Goal: Information Seeking & Learning: Learn about a topic

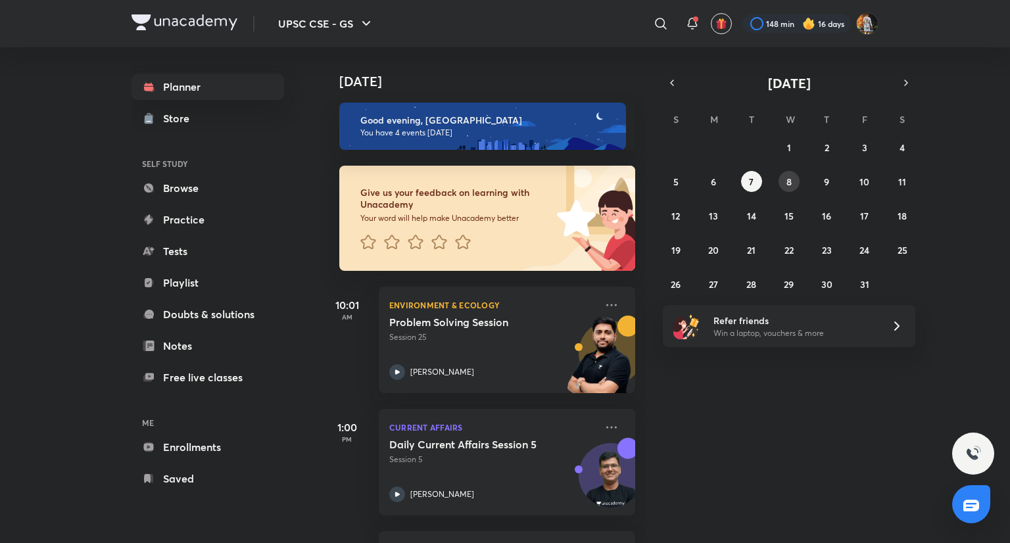
click at [783, 180] on button "8" at bounding box center [789, 181] width 21 height 21
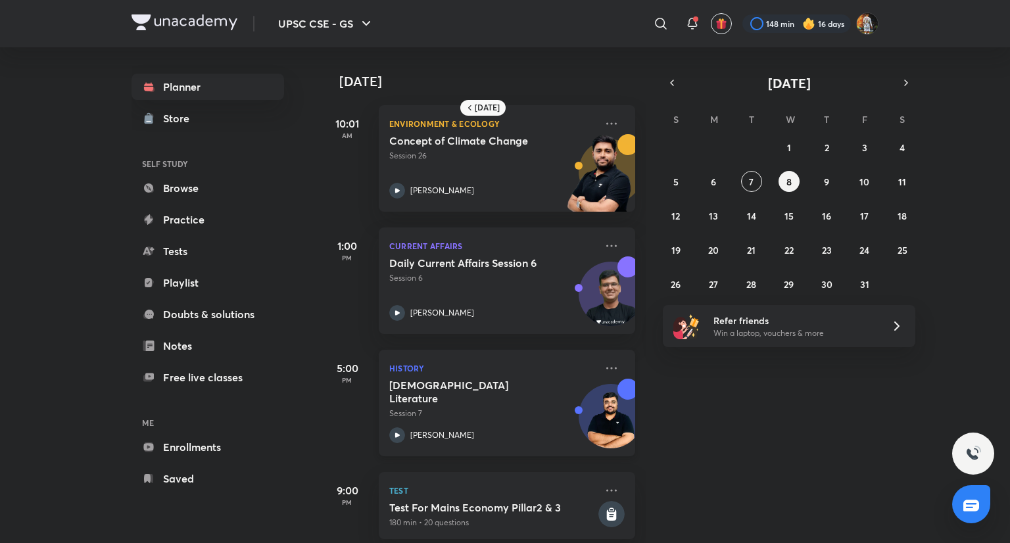
scroll to position [21, 0]
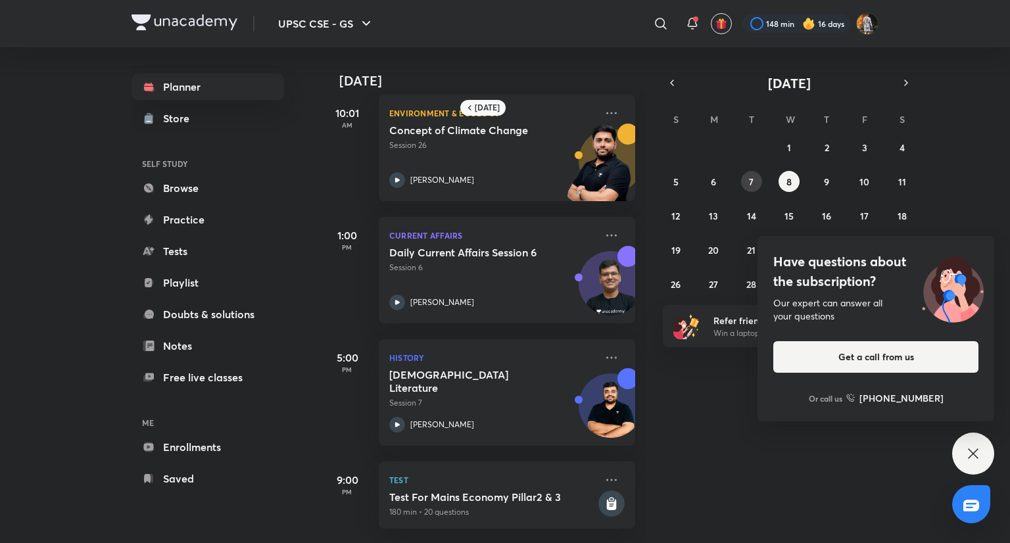
click at [747, 180] on button "7" at bounding box center [751, 181] width 21 height 21
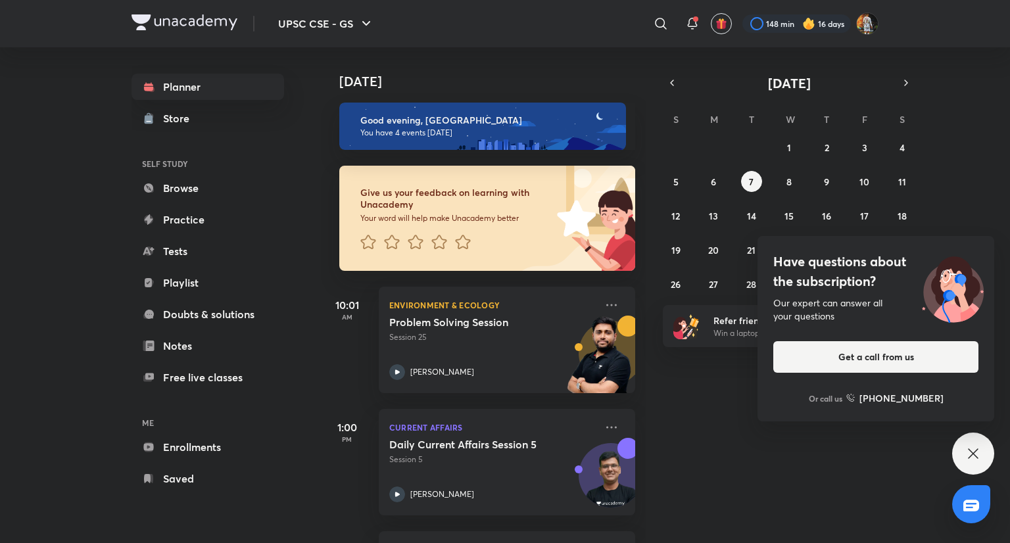
click at [697, 183] on div "28 29 30 1 2 3 4 5 6 7 8 9 10 11 12 13 14 15 16 17 18 19 20 21 22 23 24 25 26 2…" at bounding box center [789, 216] width 253 height 158
click at [718, 179] on button "6" at bounding box center [713, 181] width 21 height 21
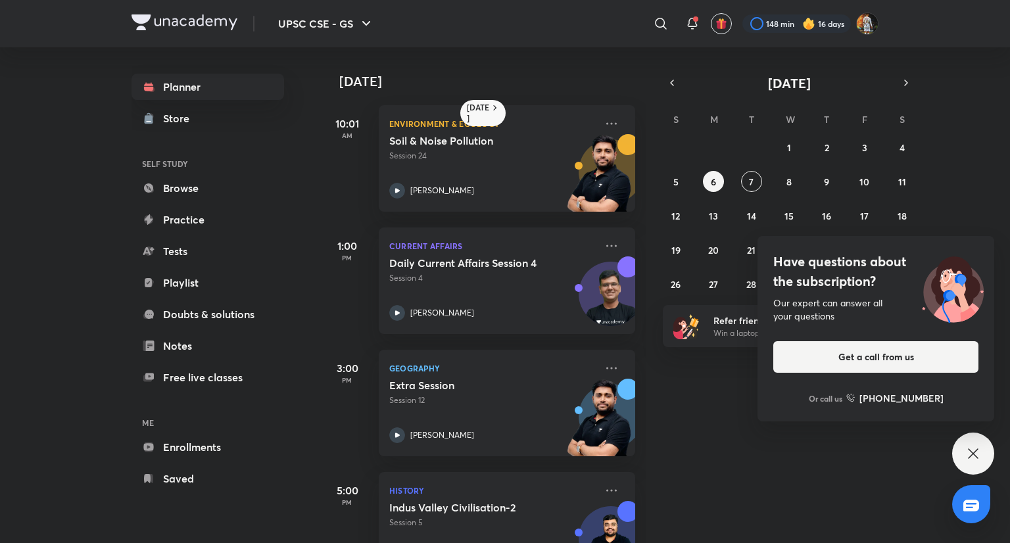
click at [973, 453] on icon at bounding box center [973, 454] width 10 height 10
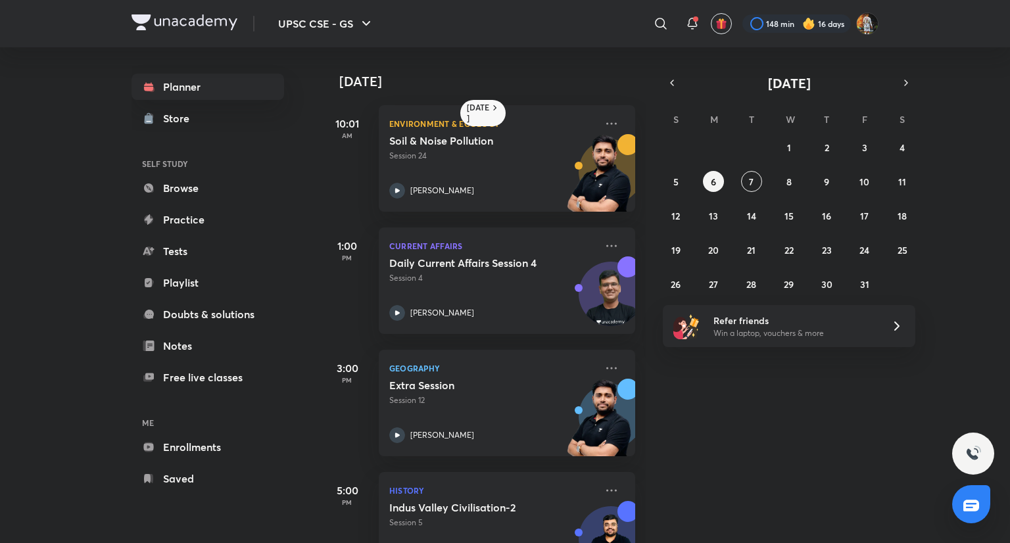
scroll to position [179, 0]
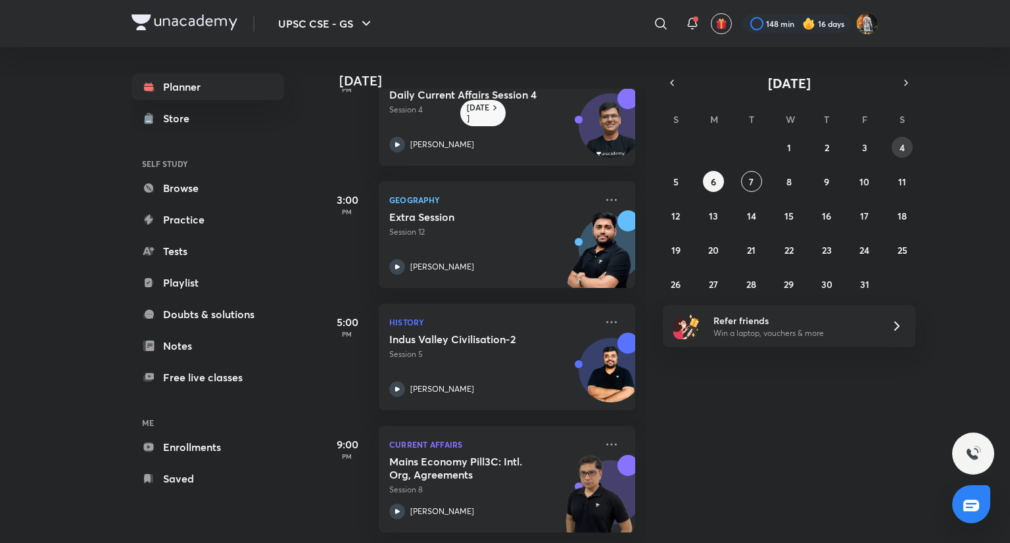
click at [905, 153] on button "4" at bounding box center [902, 147] width 21 height 21
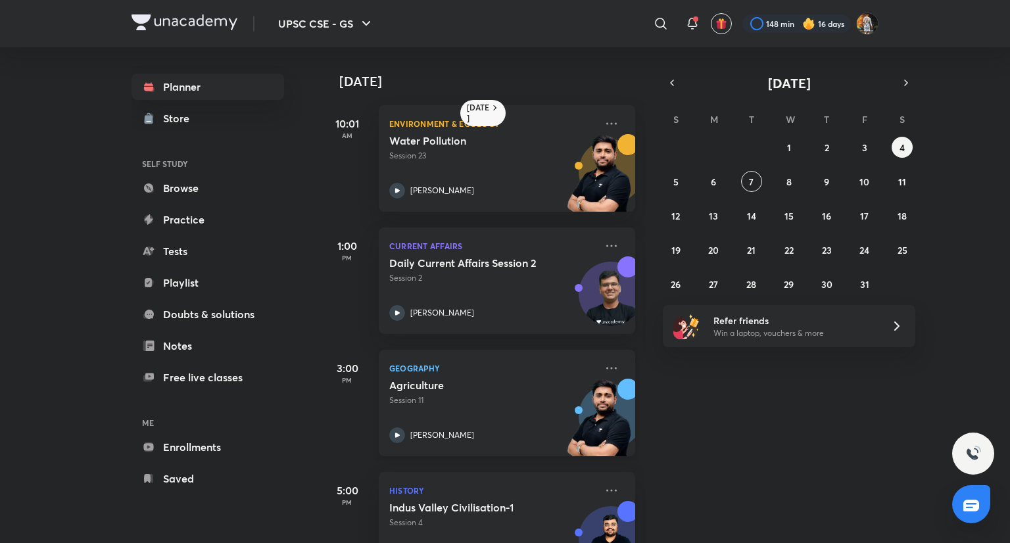
scroll to position [143, 0]
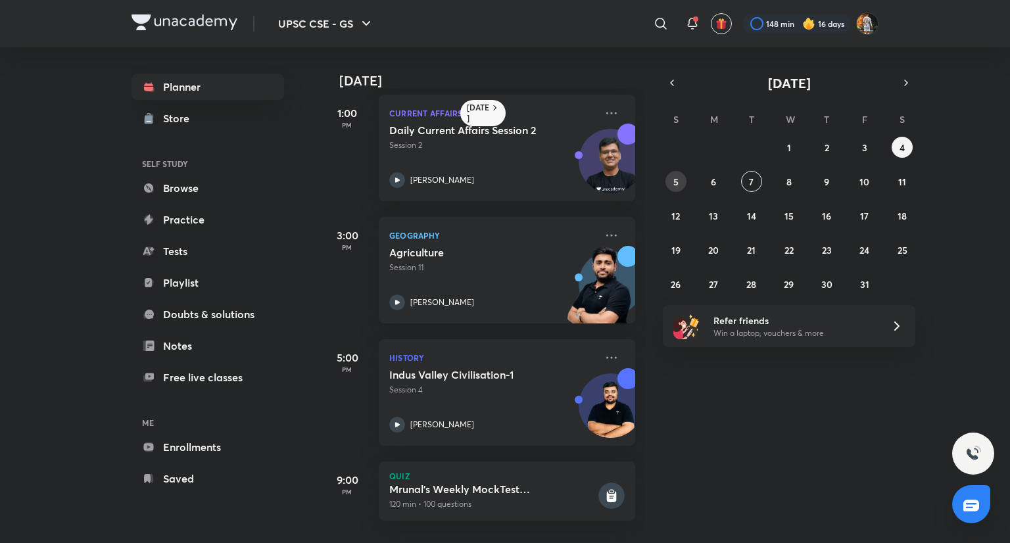
click at [672, 189] on button "5" at bounding box center [676, 181] width 21 height 21
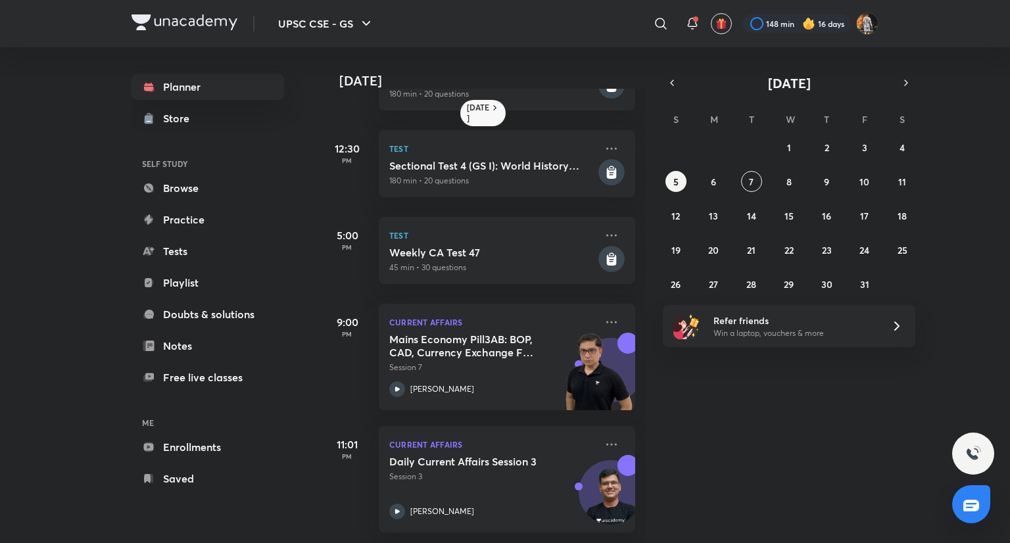
scroll to position [418, 0]
click at [721, 180] on button "6" at bounding box center [713, 181] width 21 height 21
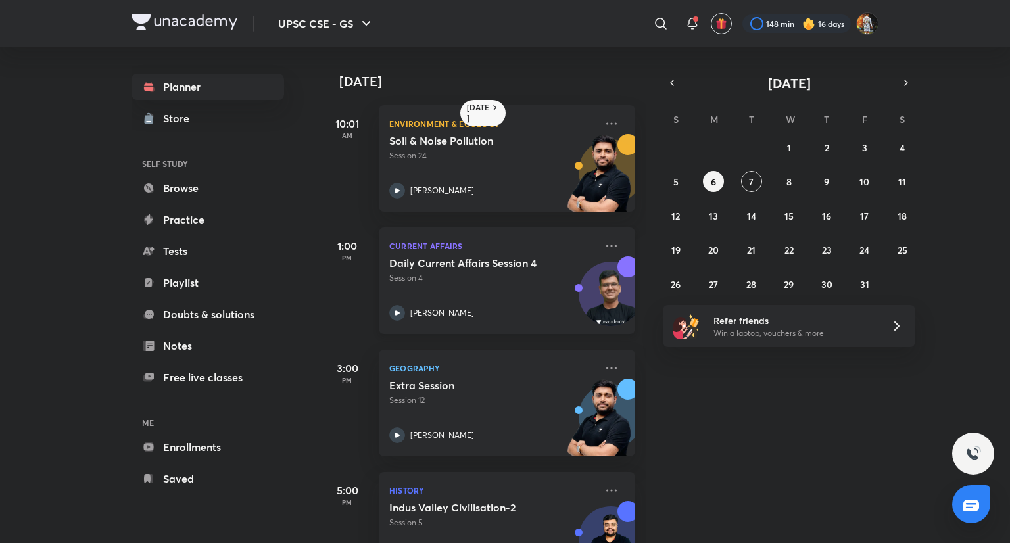
scroll to position [179, 0]
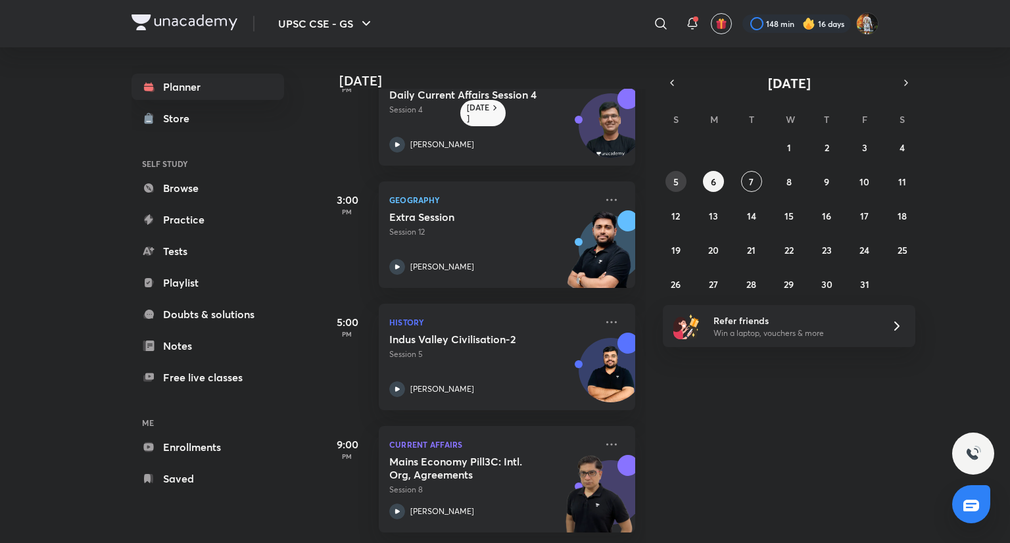
click at [674, 185] on abbr "5" at bounding box center [675, 182] width 5 height 12
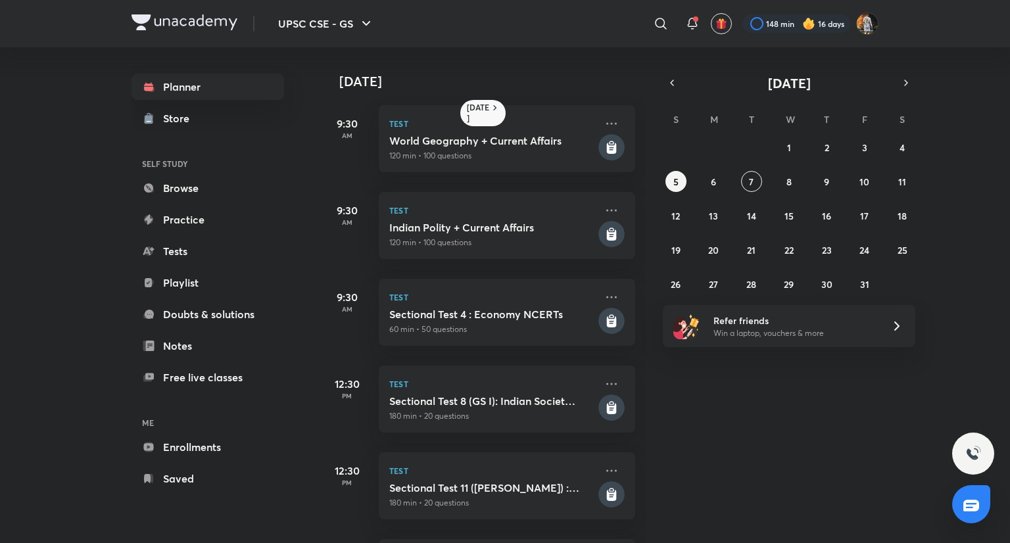
scroll to position [419, 0]
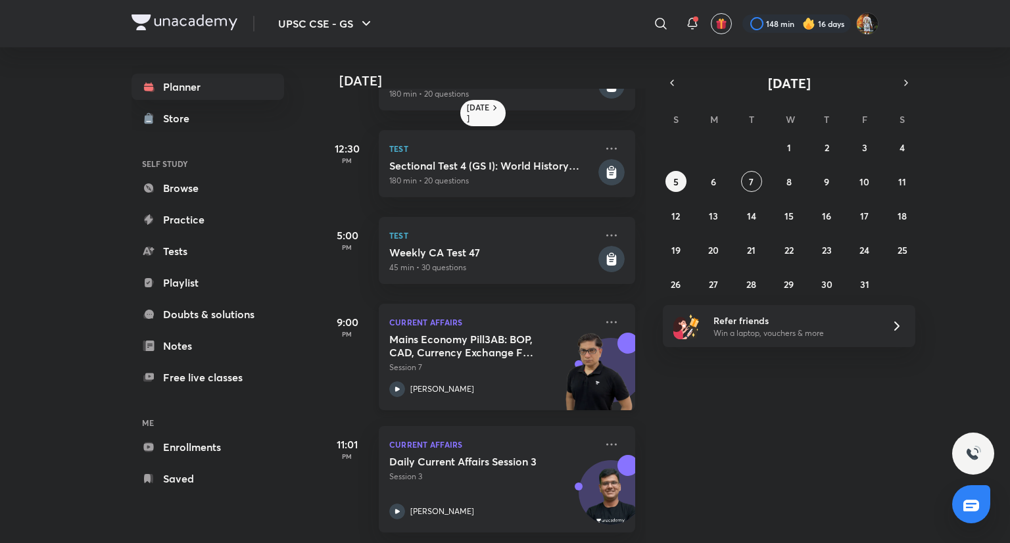
click at [463, 382] on div "[PERSON_NAME]" at bounding box center [492, 389] width 206 height 16
click at [723, 183] on button "6" at bounding box center [713, 181] width 21 height 21
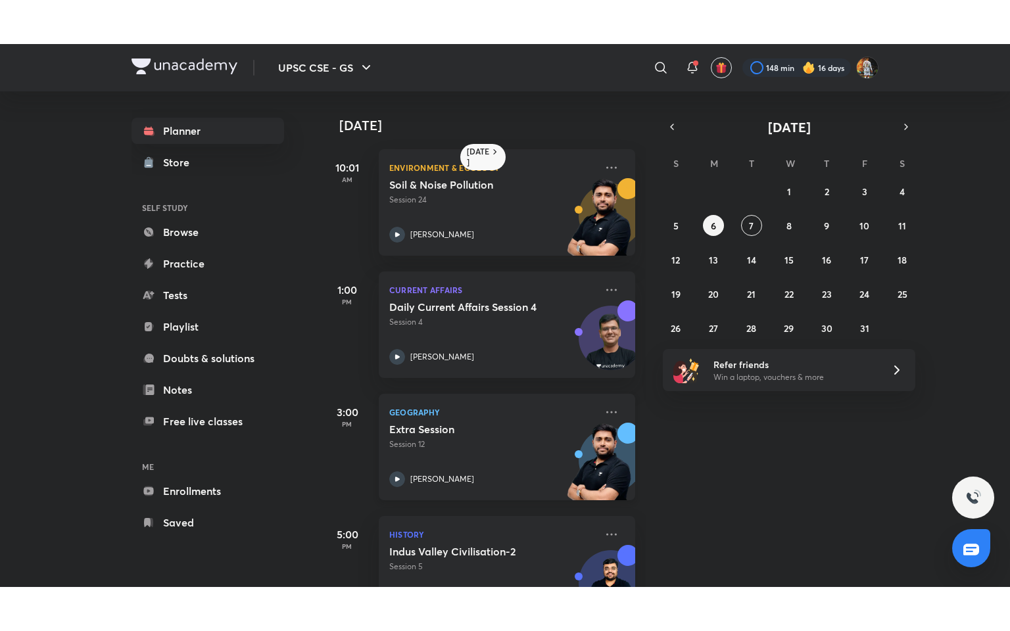
scroll to position [179, 0]
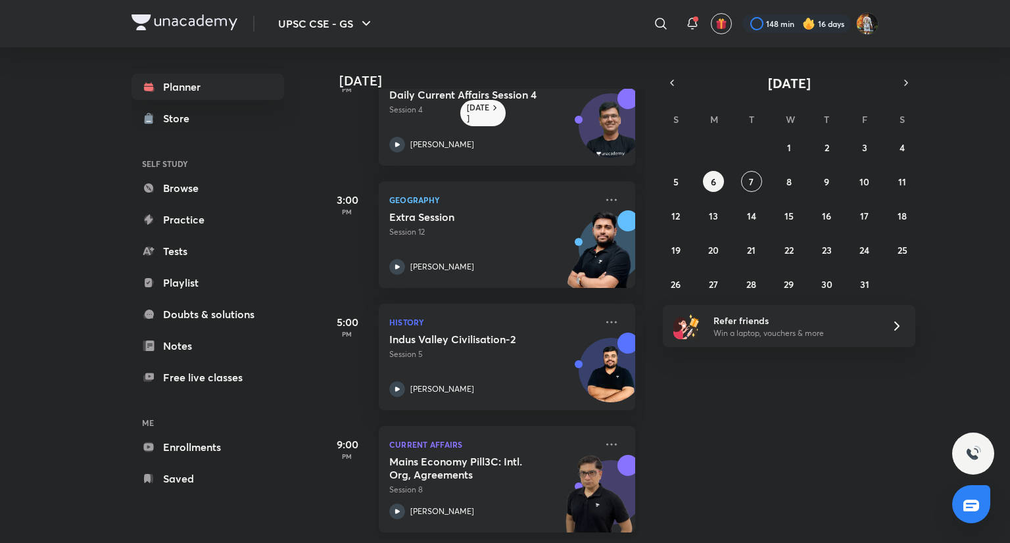
click at [492, 485] on p "Session 8" at bounding box center [492, 490] width 206 height 12
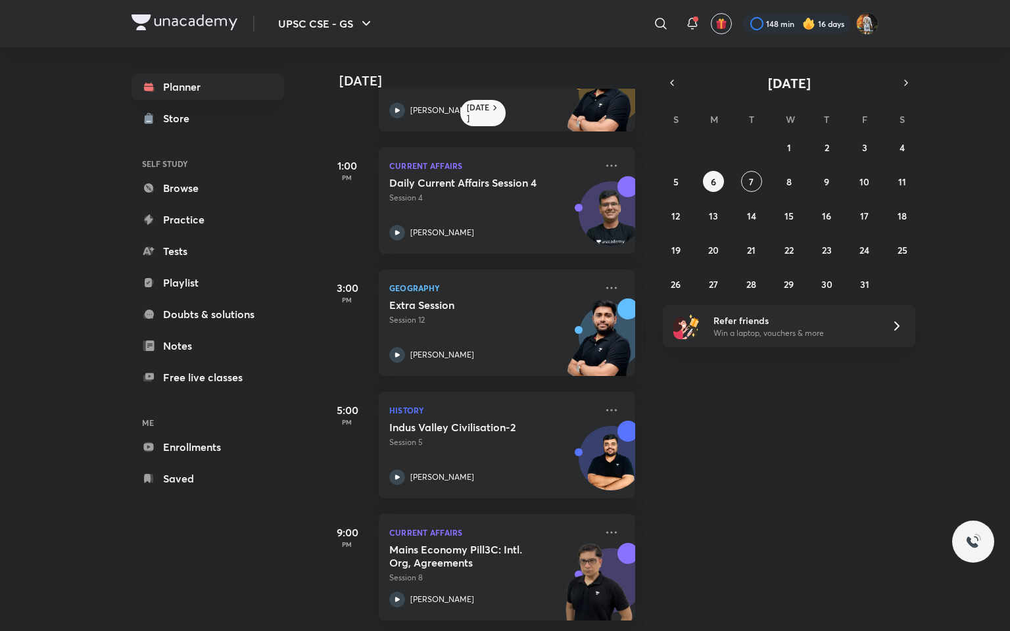
scroll to position [90, 0]
